Goal: Task Accomplishment & Management: Complete application form

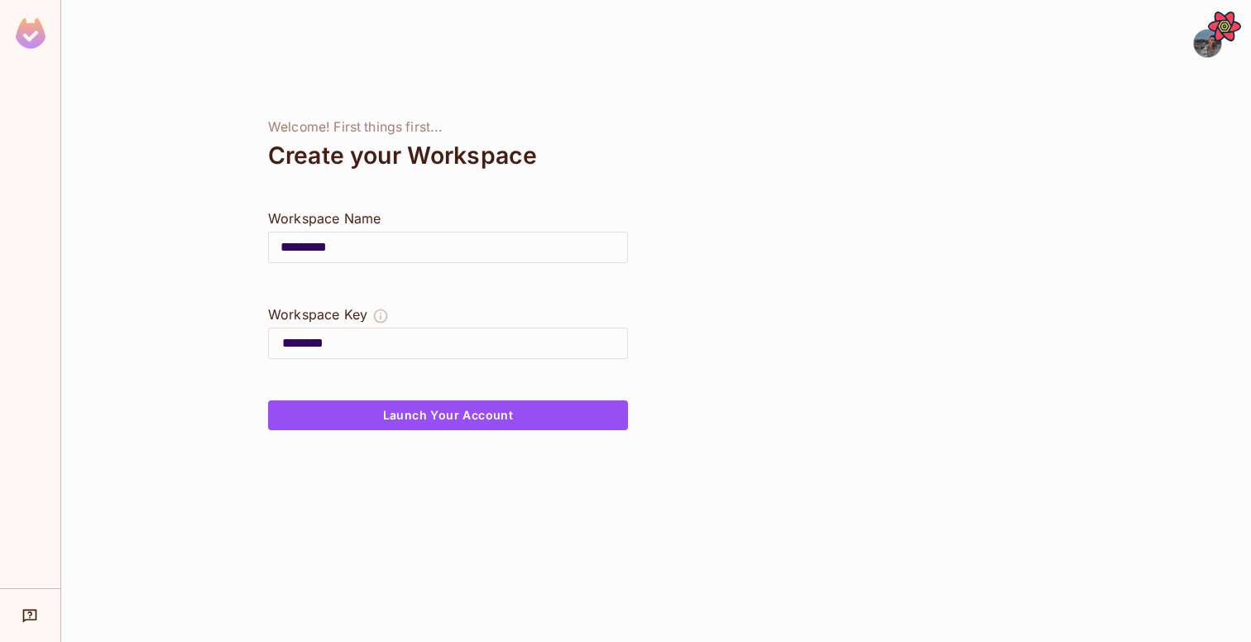
click at [26, 33] on img at bounding box center [31, 33] width 30 height 31
click at [364, 252] on input "*********" at bounding box center [448, 247] width 358 height 46
click at [463, 428] on button "Launch Your Account" at bounding box center [448, 416] width 360 height 30
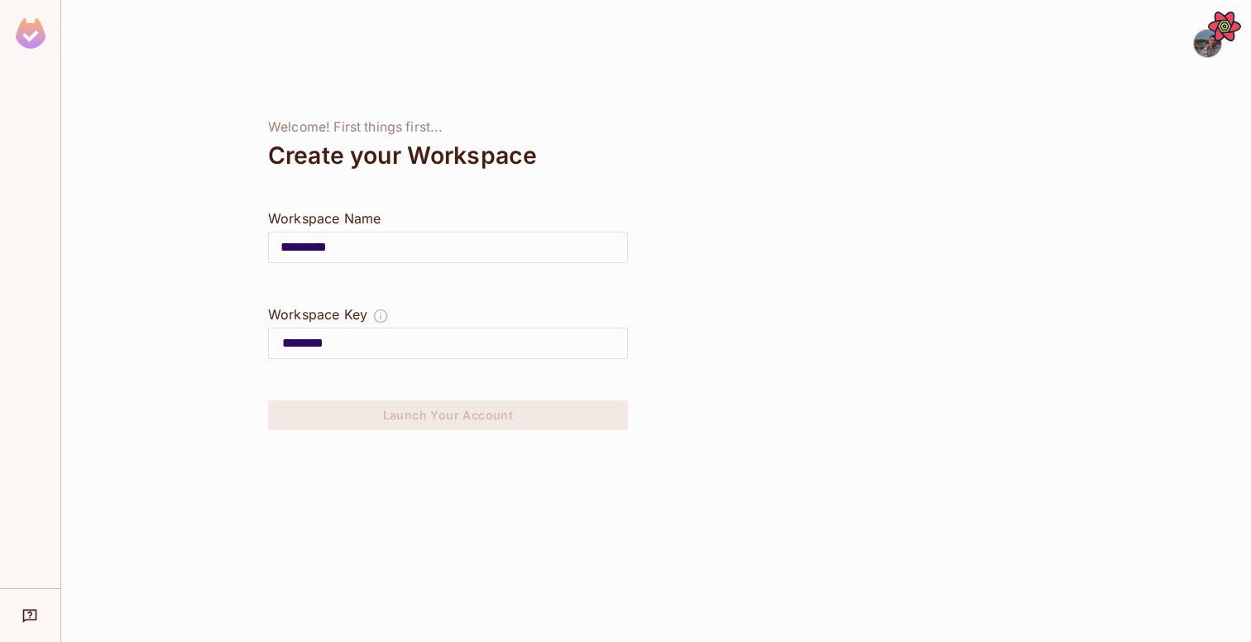
click at [1202, 50] on img at bounding box center [1207, 43] width 27 height 27
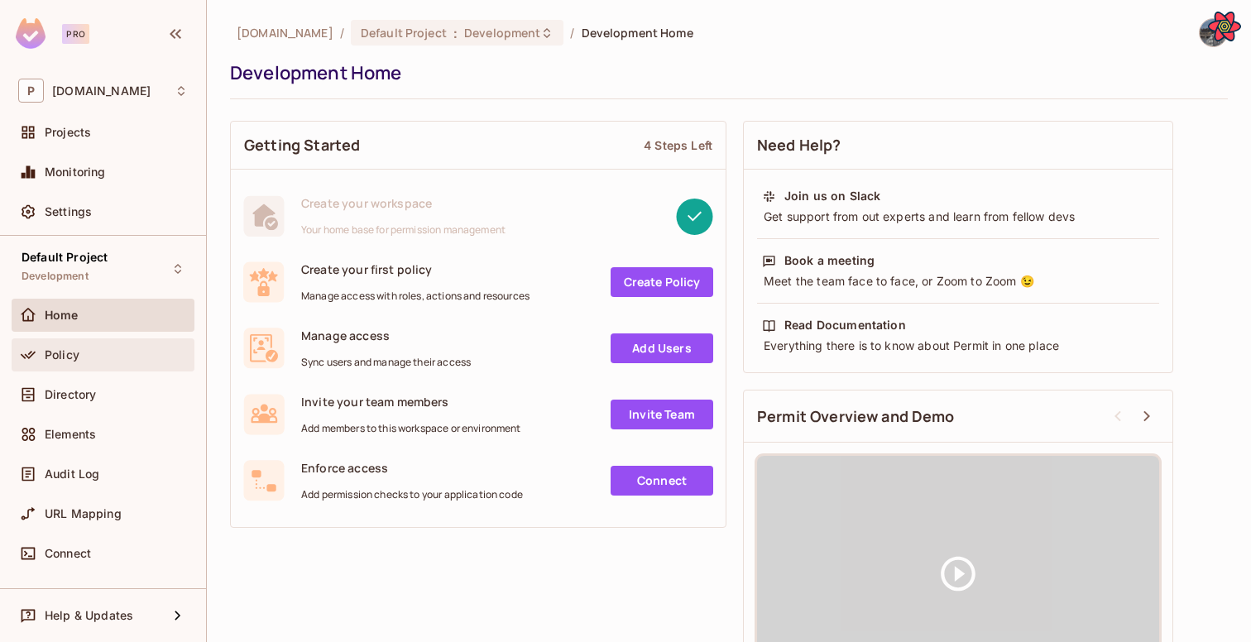
click at [86, 362] on div "Policy" at bounding box center [103, 355] width 170 height 20
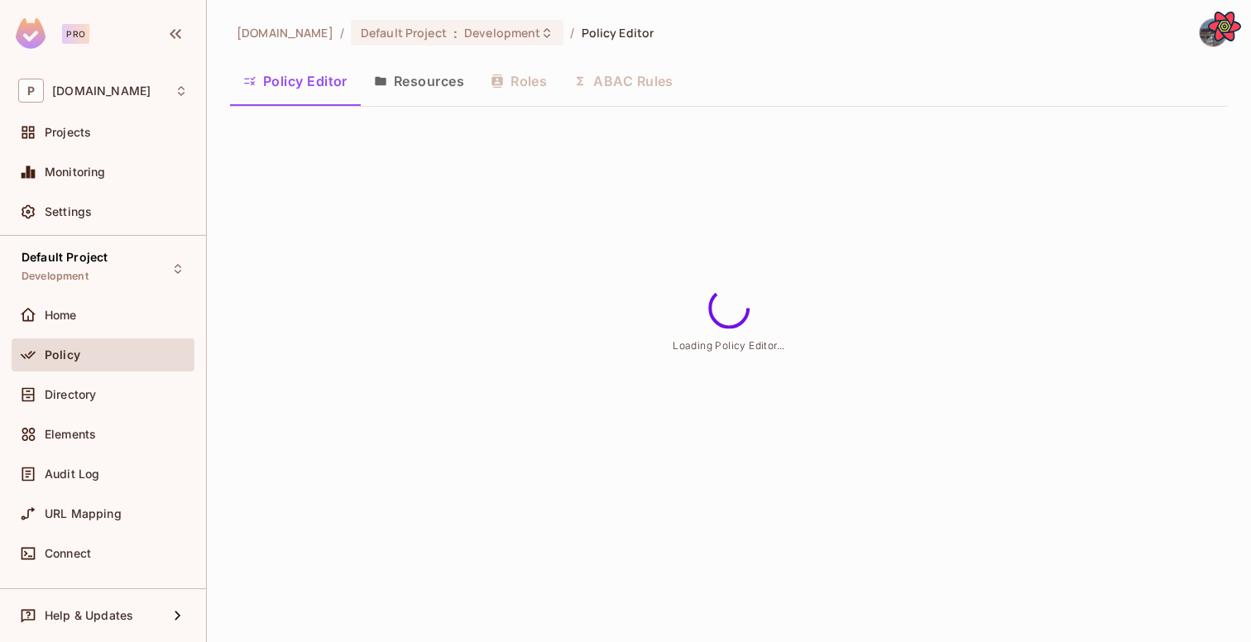
click at [101, 114] on div "P [DOMAIN_NAME] Projects Monitoring Settings" at bounding box center [103, 154] width 206 height 164
click at [105, 103] on div "P [DOMAIN_NAME]" at bounding box center [103, 90] width 183 height 37
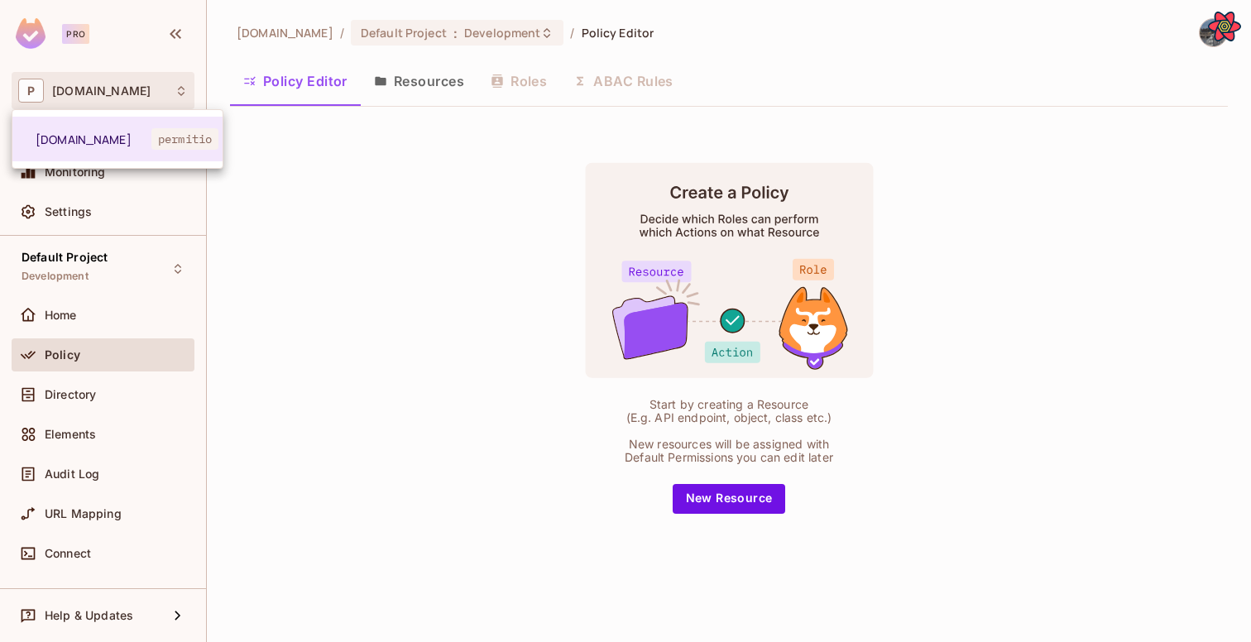
click at [278, 168] on div at bounding box center [625, 321] width 1251 height 642
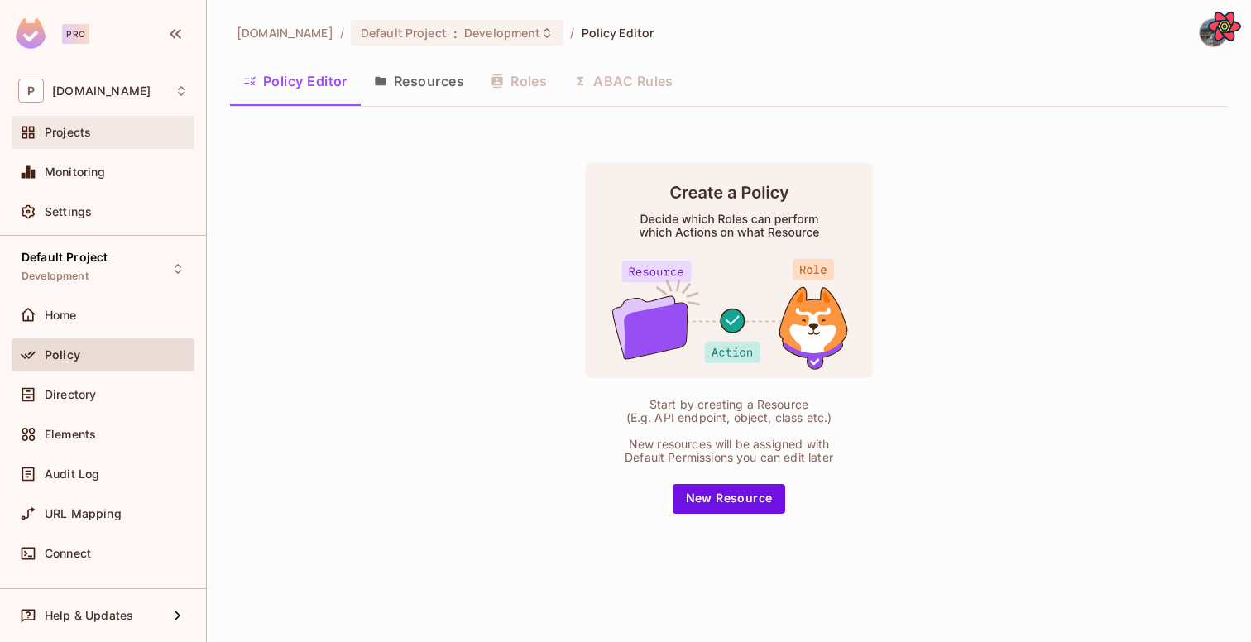
click at [148, 137] on div "Projects" at bounding box center [116, 132] width 143 height 13
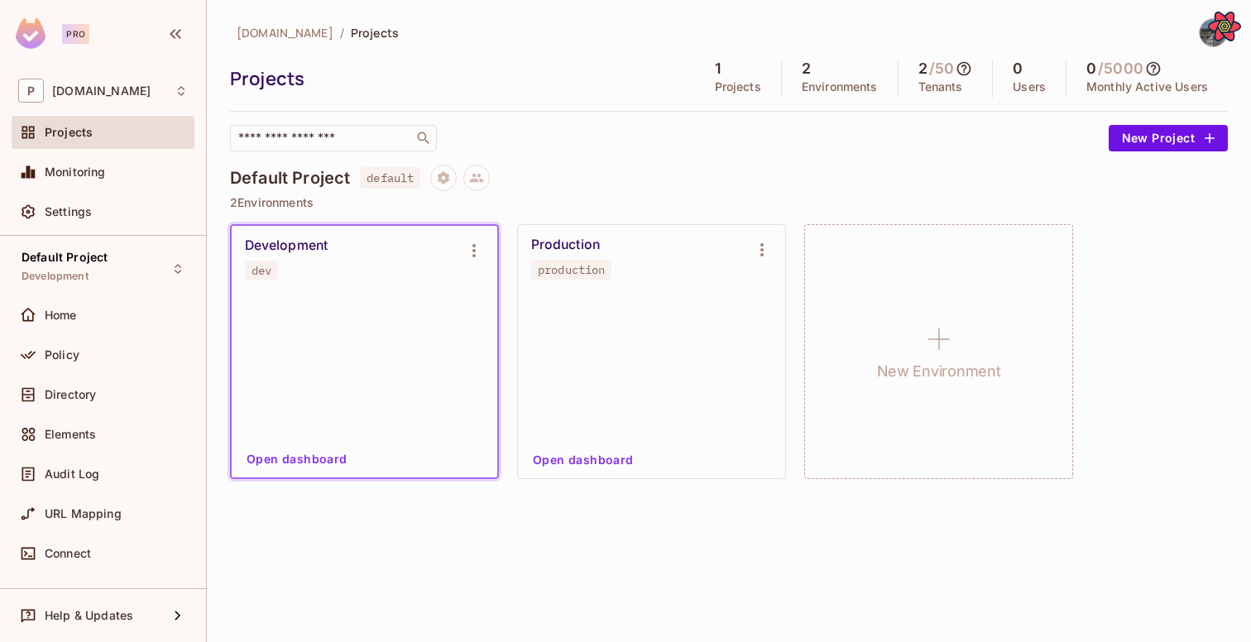
click at [544, 144] on div "​" at bounding box center [665, 138] width 871 height 26
